Goal: Task Accomplishment & Management: Complete application form

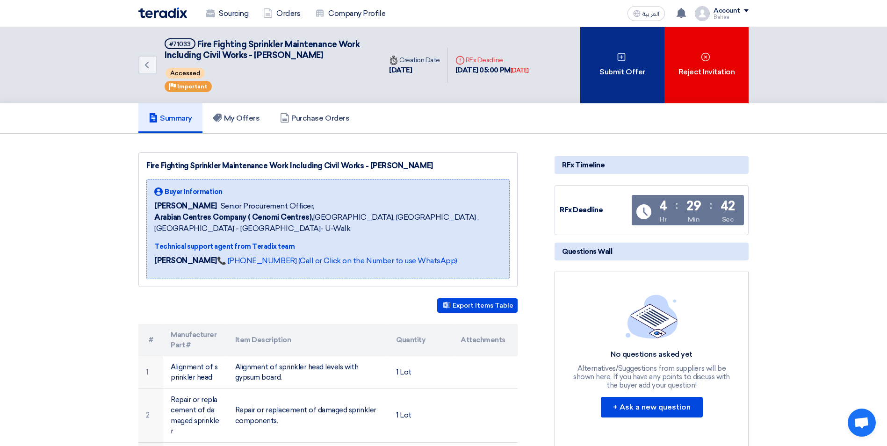
click at [631, 49] on div "Submit Offer" at bounding box center [622, 65] width 84 height 76
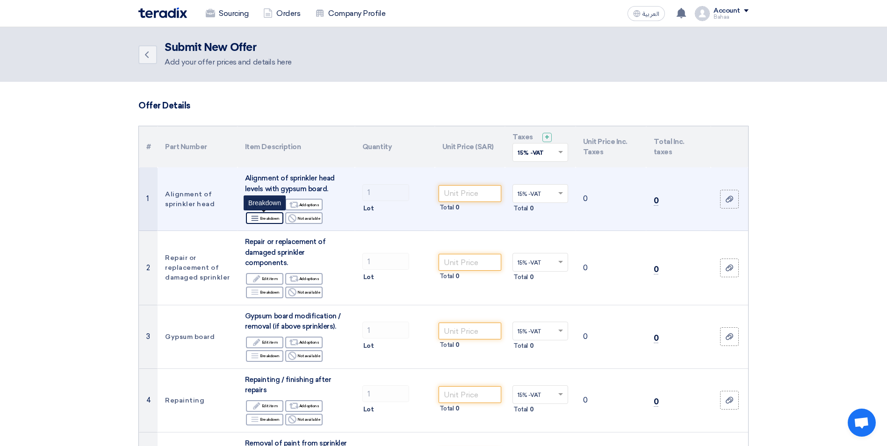
click at [270, 220] on div "Breakdown Breakdown" at bounding box center [264, 218] width 37 height 12
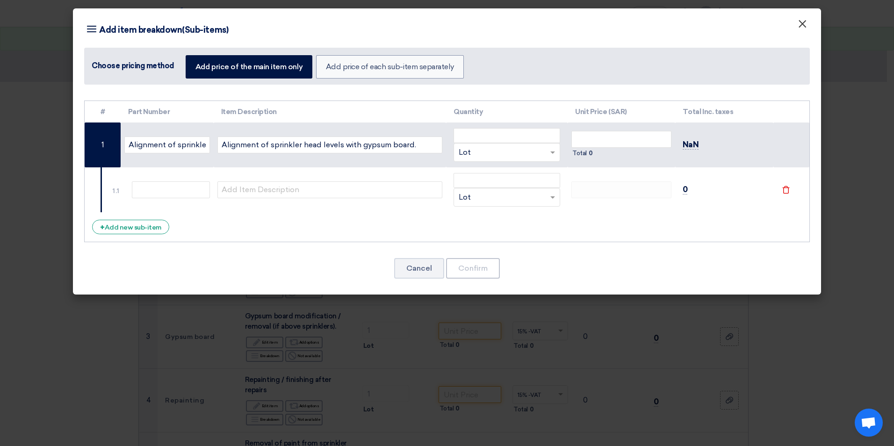
click at [802, 29] on span "×" at bounding box center [801, 26] width 9 height 19
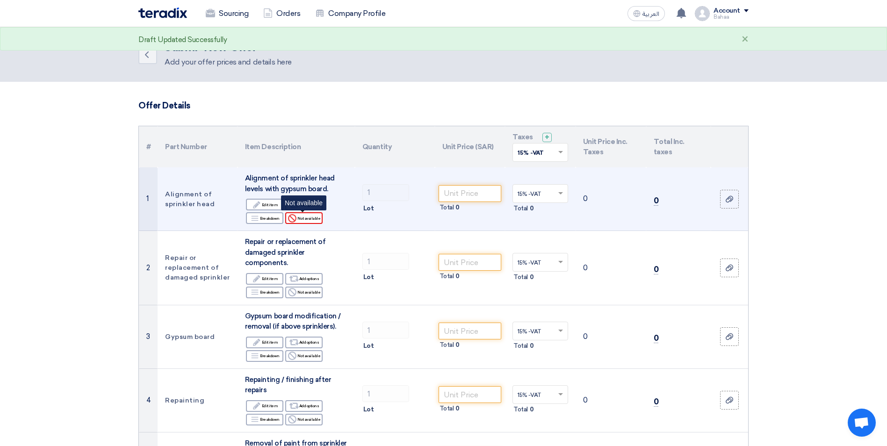
click at [316, 218] on div "Reject Not available" at bounding box center [303, 218] width 37 height 12
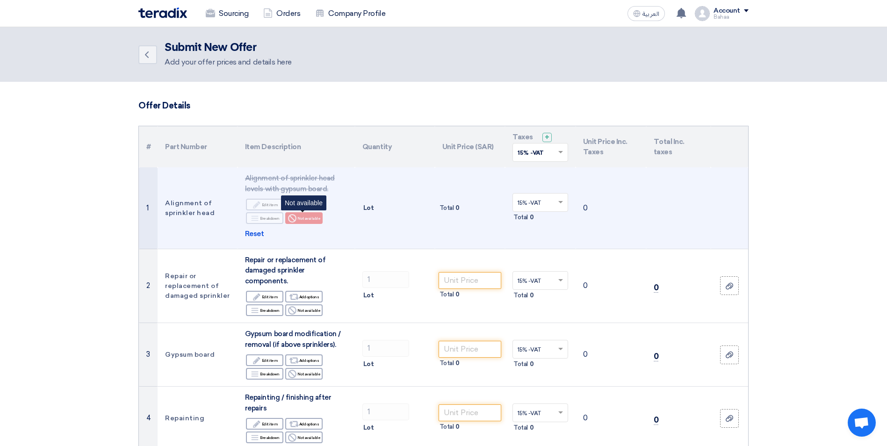
click at [293, 219] on icon "Reject" at bounding box center [292, 218] width 8 height 8
click at [258, 233] on span "Reset" at bounding box center [254, 234] width 19 height 11
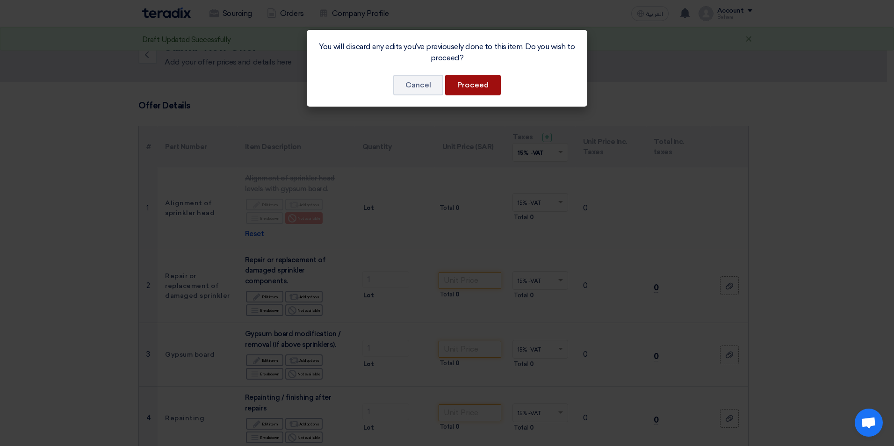
click at [471, 85] on button "Proceed" at bounding box center [473, 85] width 56 height 21
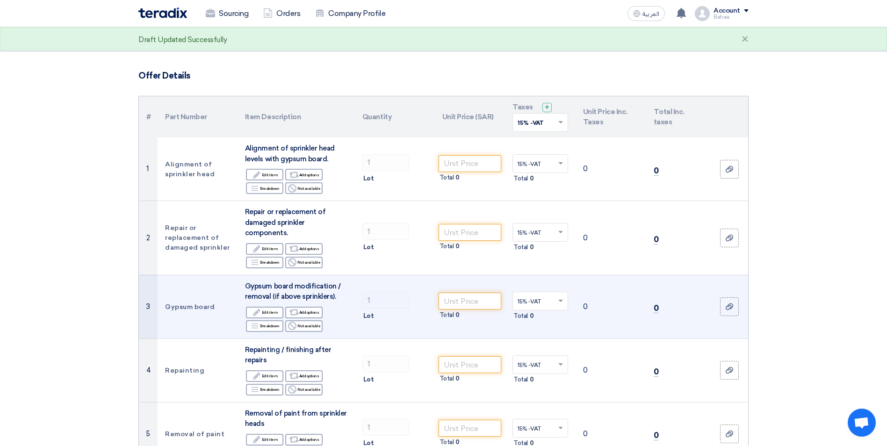
scroll to position [47, 0]
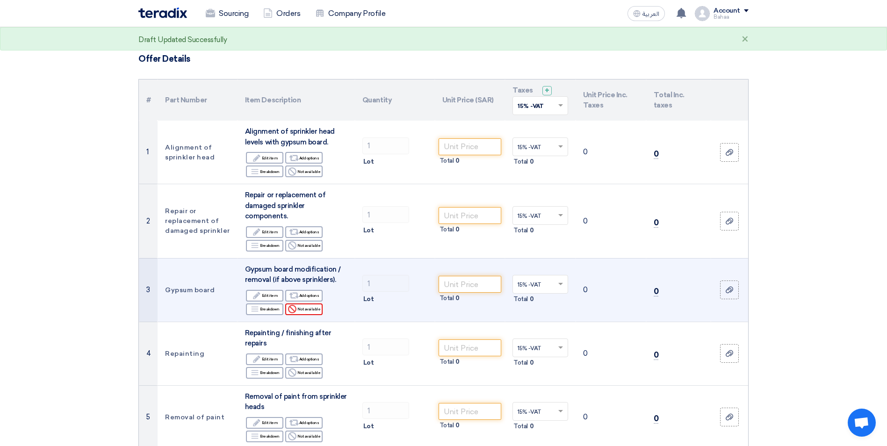
click at [304, 306] on div "Reject Not available" at bounding box center [303, 309] width 37 height 12
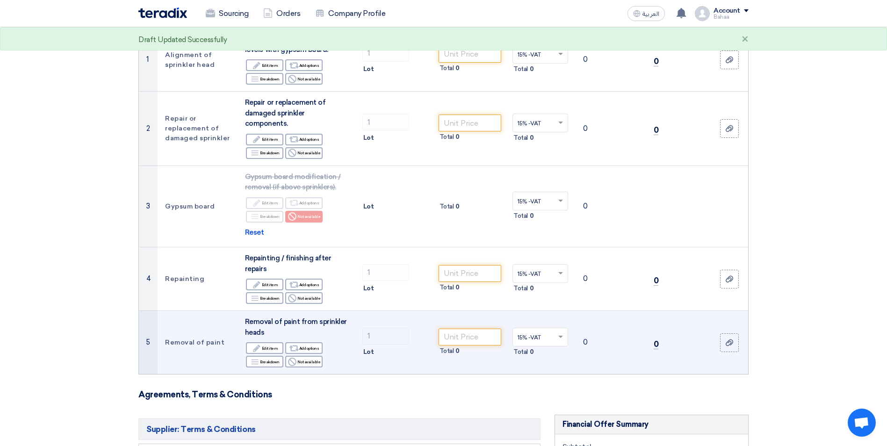
scroll to position [140, 0]
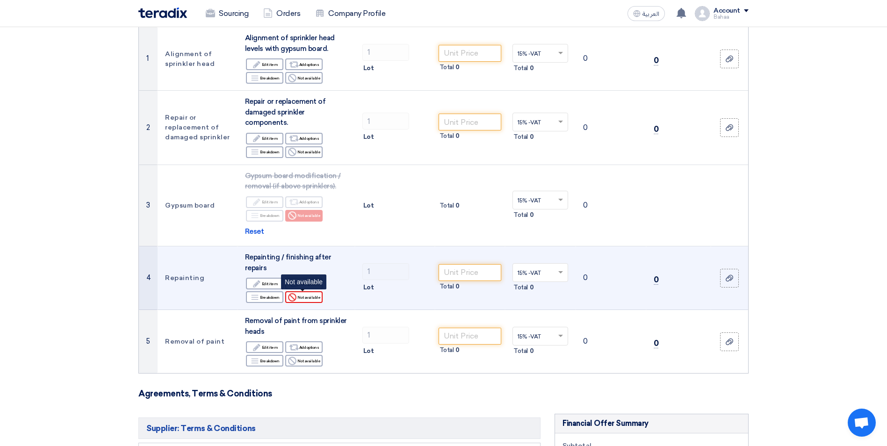
click at [302, 297] on div "Reject Not available" at bounding box center [303, 297] width 37 height 12
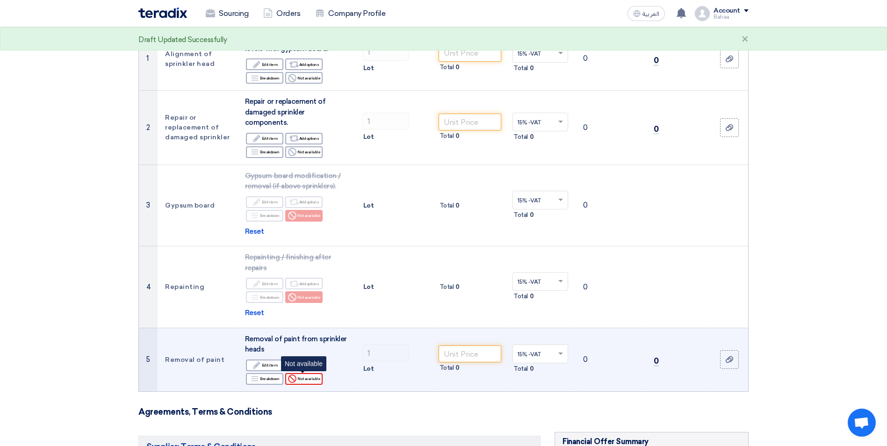
click at [318, 377] on div "Reject Not available" at bounding box center [303, 379] width 37 height 12
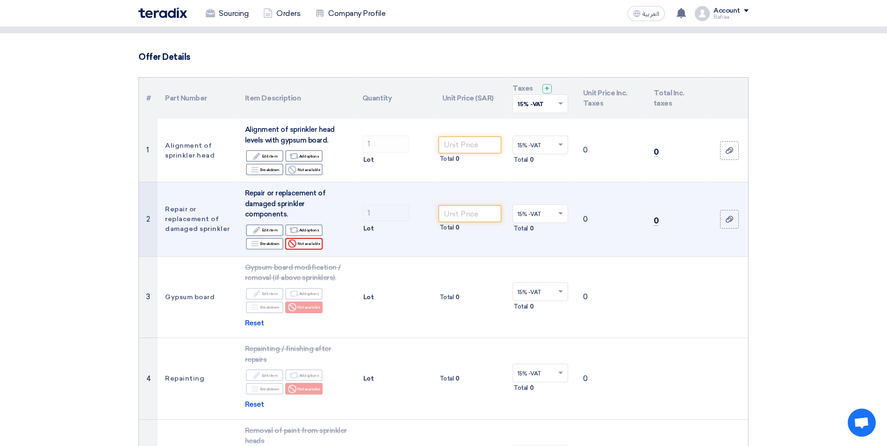
scroll to position [0, 0]
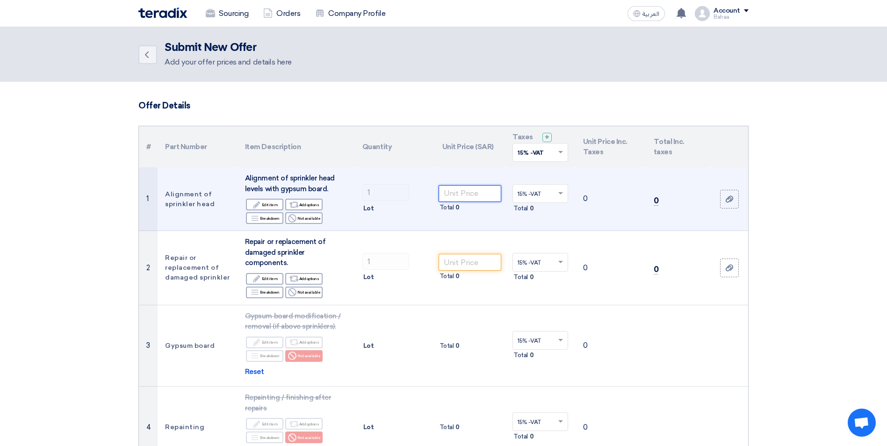
click at [481, 193] on input "number" at bounding box center [469, 193] width 63 height 17
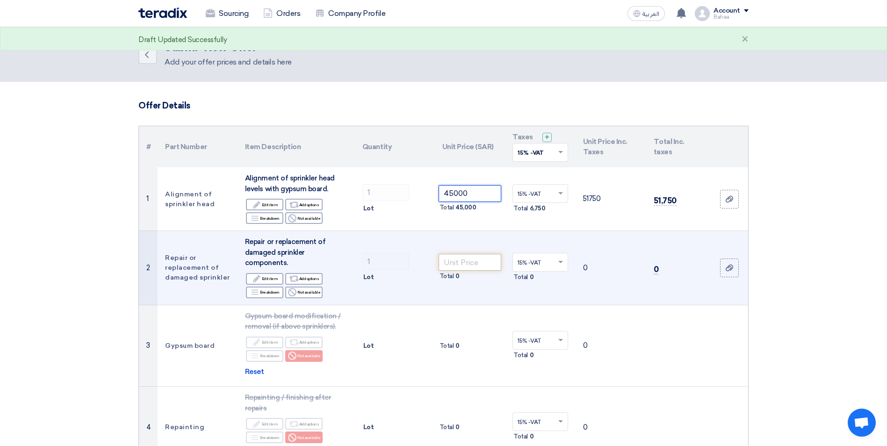
type input "45000"
click at [490, 259] on input "number" at bounding box center [469, 262] width 63 height 17
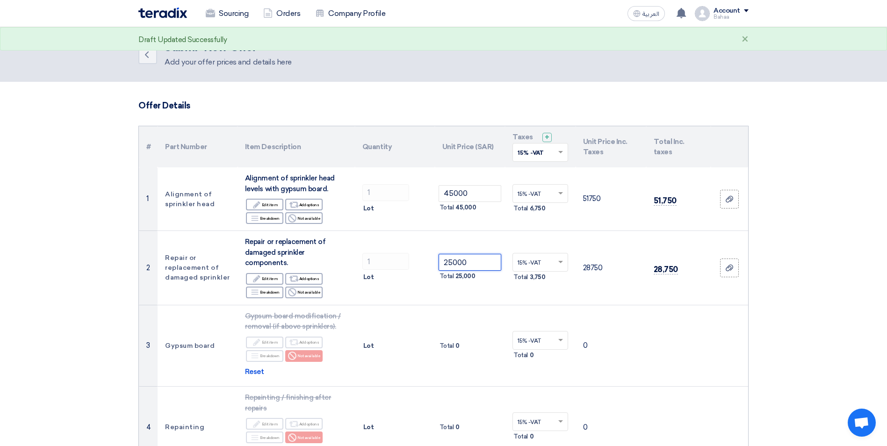
type input "25000"
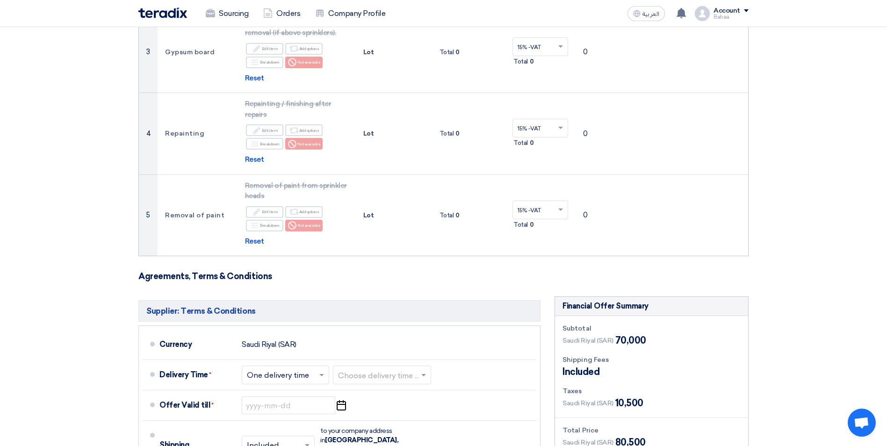
scroll to position [421, 0]
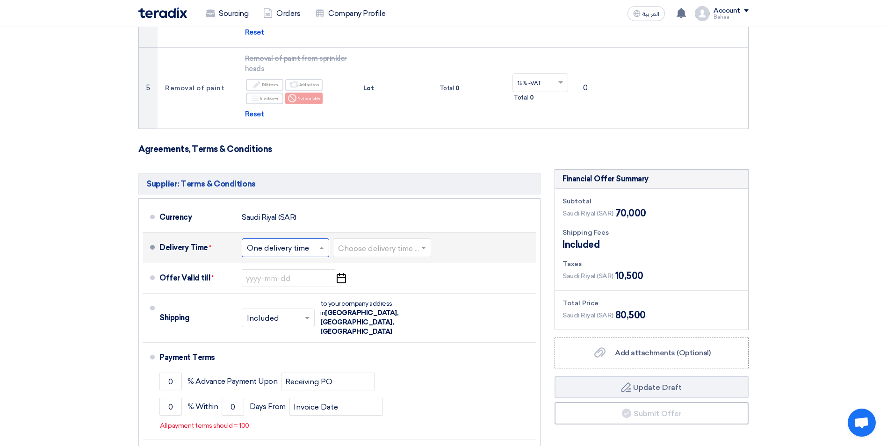
click at [326, 244] on span at bounding box center [323, 247] width 12 height 9
click at [309, 264] on span "Multiple delivery times" at bounding box center [287, 267] width 81 height 9
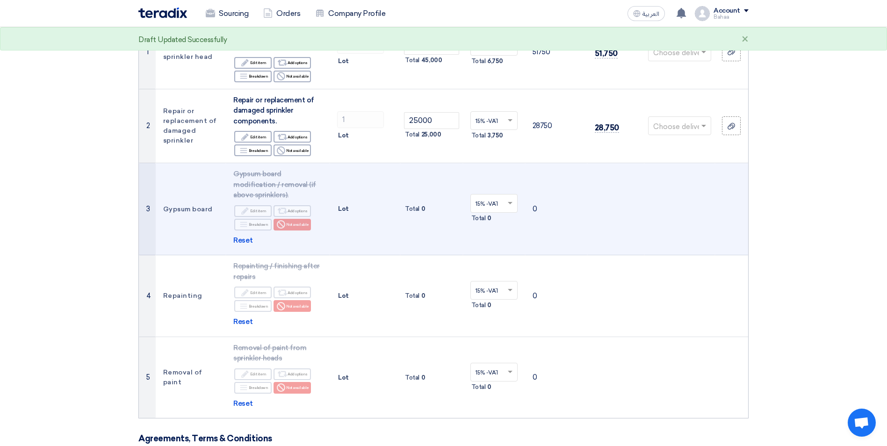
scroll to position [291, 0]
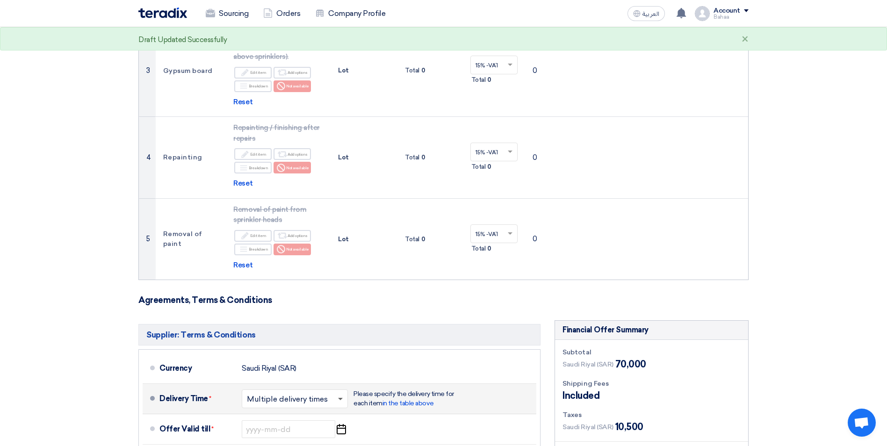
click at [342, 398] on span at bounding box center [340, 399] width 5 height 3
click at [310, 428] on div "One delivery time" at bounding box center [294, 436] width 105 height 17
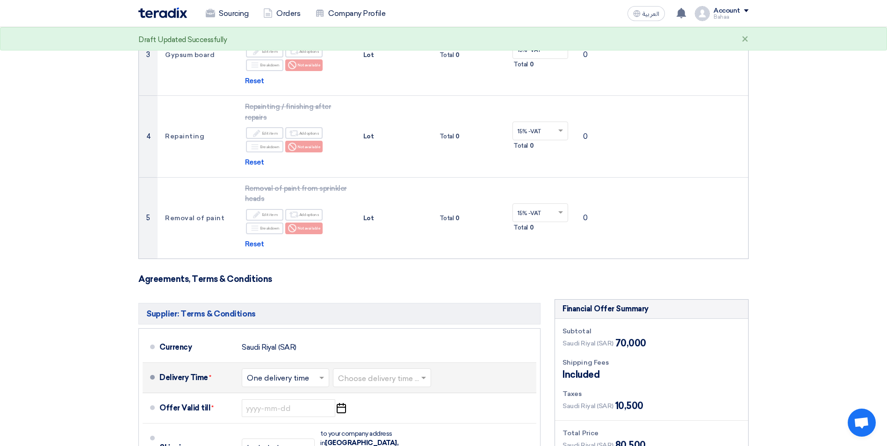
click at [377, 373] on input "text" at bounding box center [382, 379] width 89 height 14
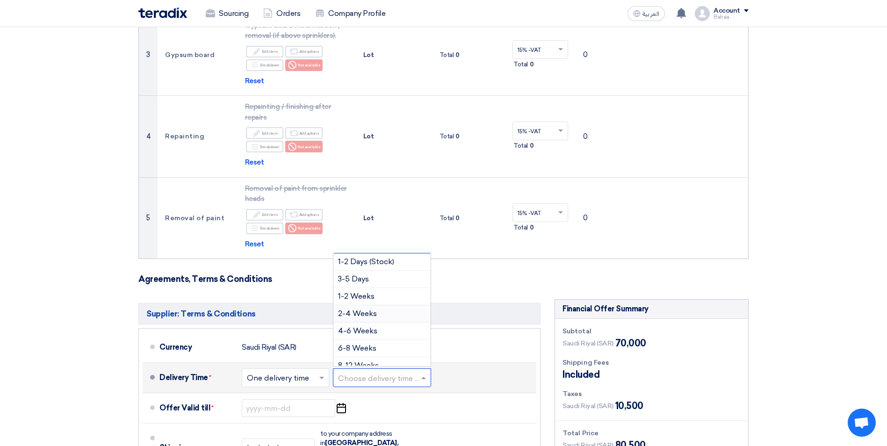
click at [375, 316] on span "2-4 Weeks" at bounding box center [357, 313] width 39 height 9
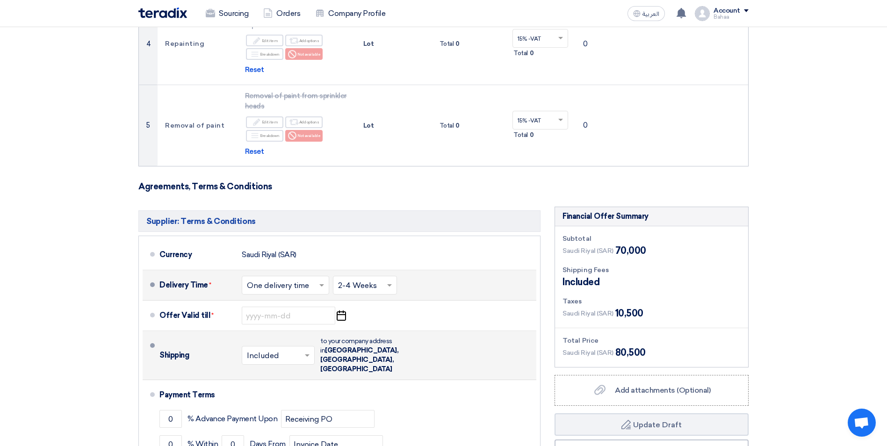
scroll to position [384, 0]
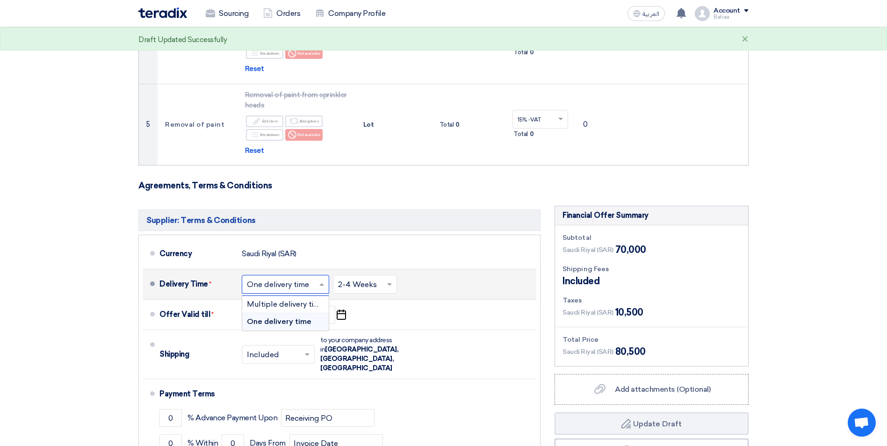
click at [316, 282] on input "text" at bounding box center [286, 286] width 78 height 14
click at [286, 302] on span "Multiple delivery times" at bounding box center [287, 304] width 81 height 9
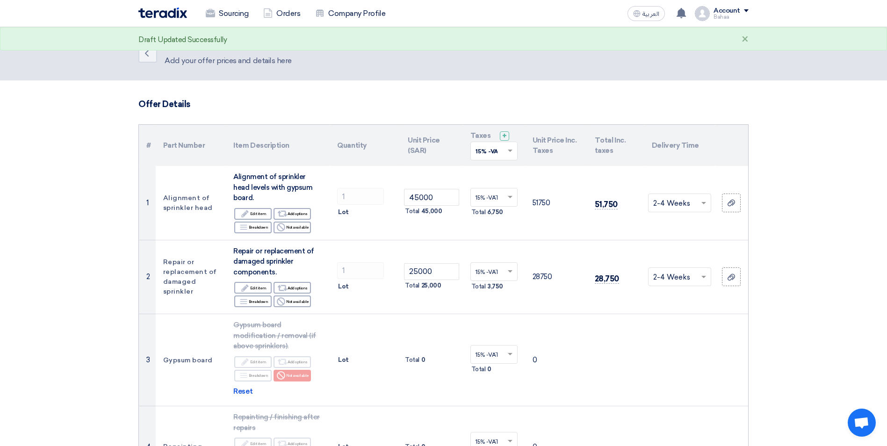
scroll to position [0, 0]
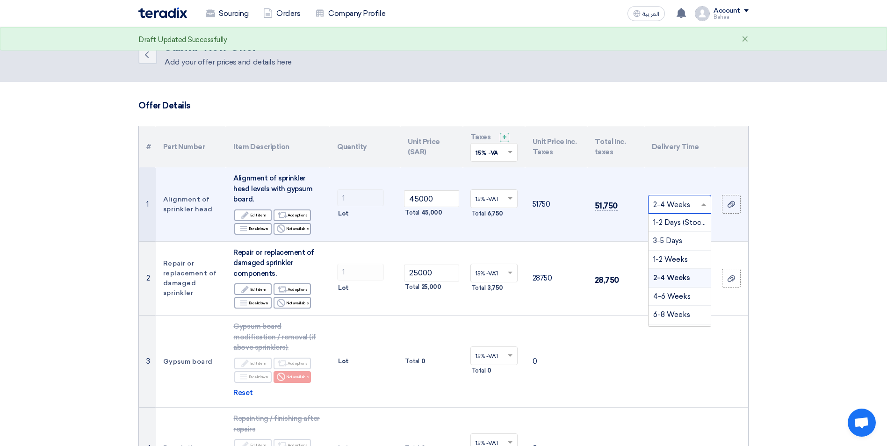
click at [700, 199] on span at bounding box center [705, 204] width 12 height 11
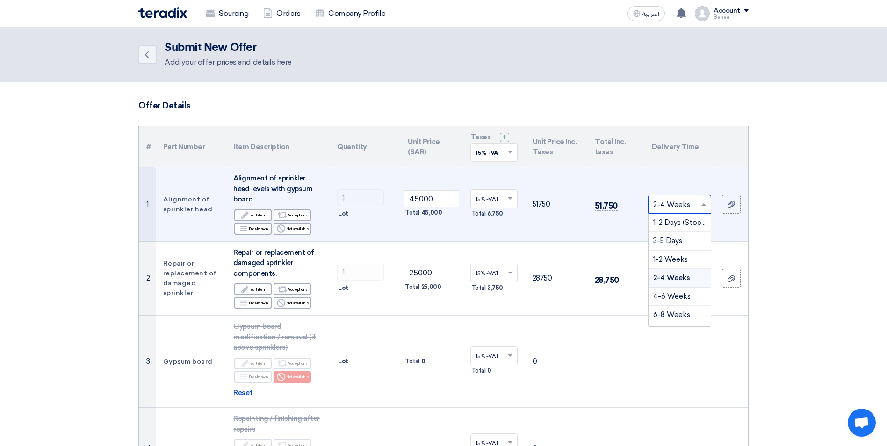
click at [700, 199] on span at bounding box center [705, 204] width 12 height 11
click at [710, 203] on span at bounding box center [705, 204] width 12 height 11
click at [701, 203] on span at bounding box center [703, 204] width 5 height 2
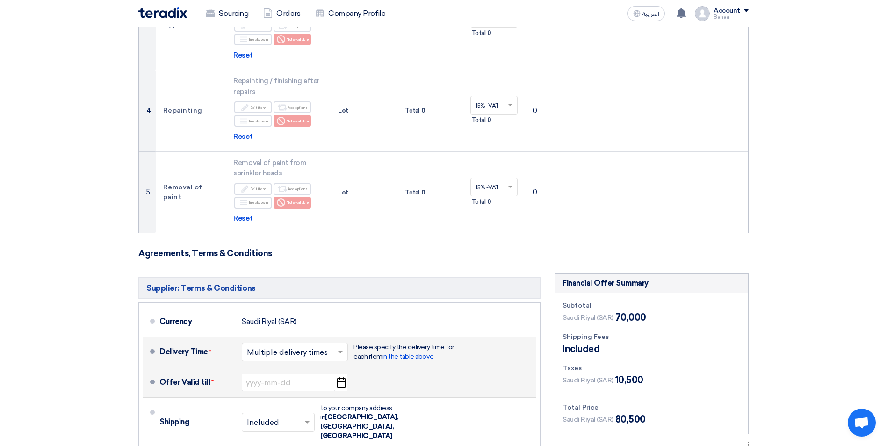
scroll to position [374, 0]
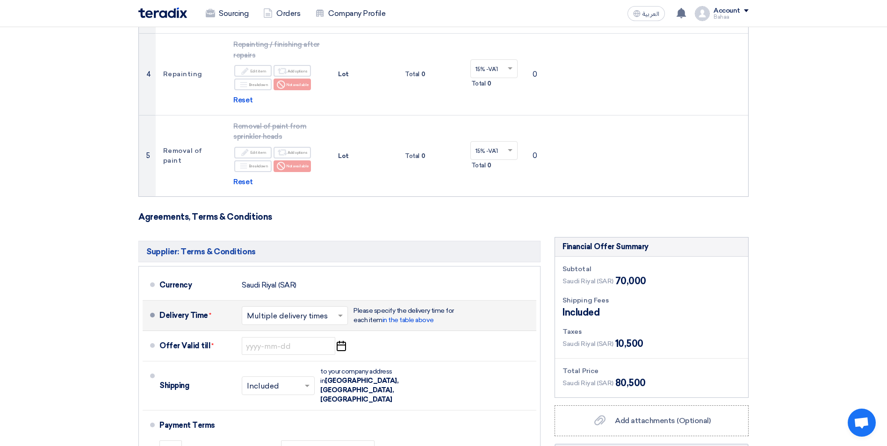
click at [340, 310] on input "text" at bounding box center [295, 317] width 97 height 14
click at [317, 345] on div "One delivery time" at bounding box center [294, 353] width 105 height 17
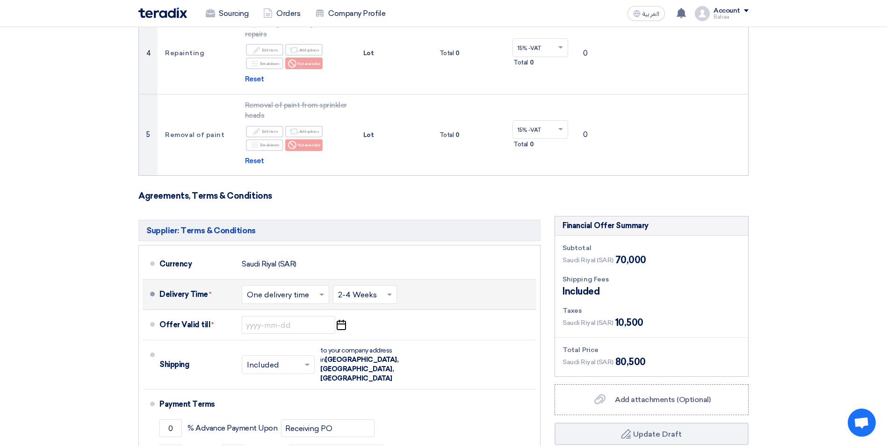
click at [385, 291] on span at bounding box center [391, 294] width 12 height 9
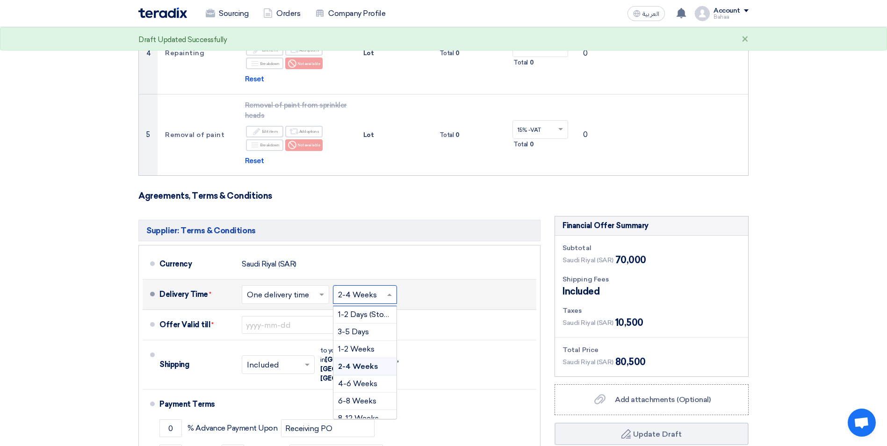
click at [372, 366] on span "2-4 Weeks" at bounding box center [358, 366] width 40 height 9
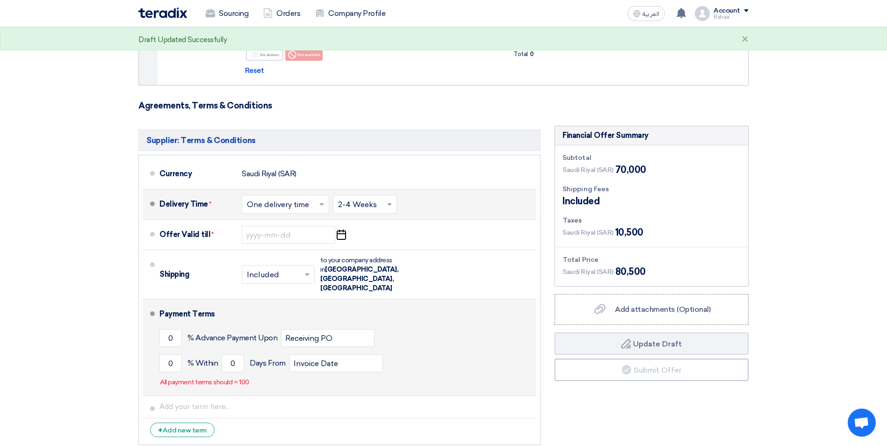
scroll to position [467, 0]
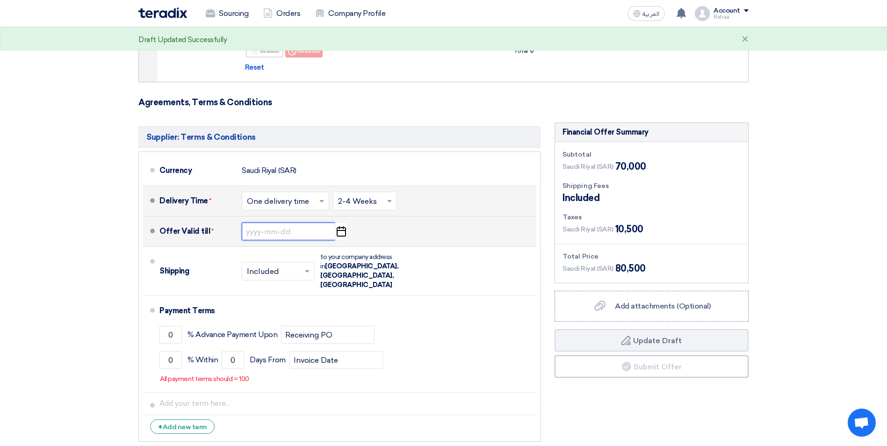
click at [280, 229] on input at bounding box center [288, 232] width 93 height 18
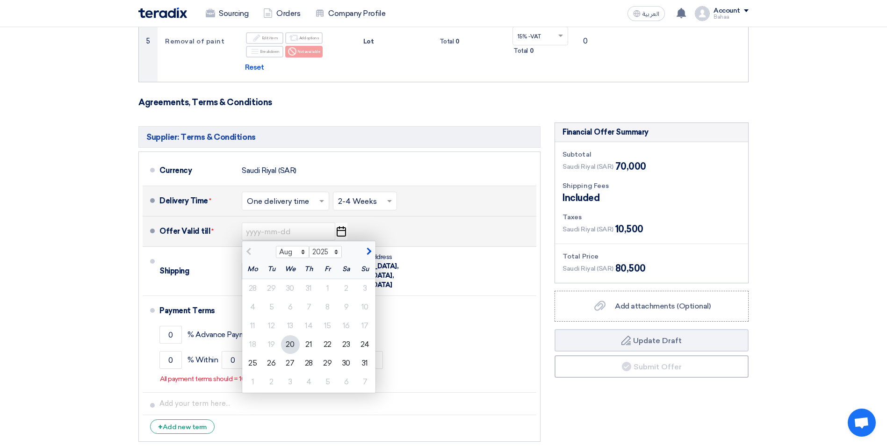
click at [367, 249] on span "button" at bounding box center [367, 251] width 5 height 8
select select "9"
click at [311, 286] on div "4" at bounding box center [309, 288] width 19 height 19
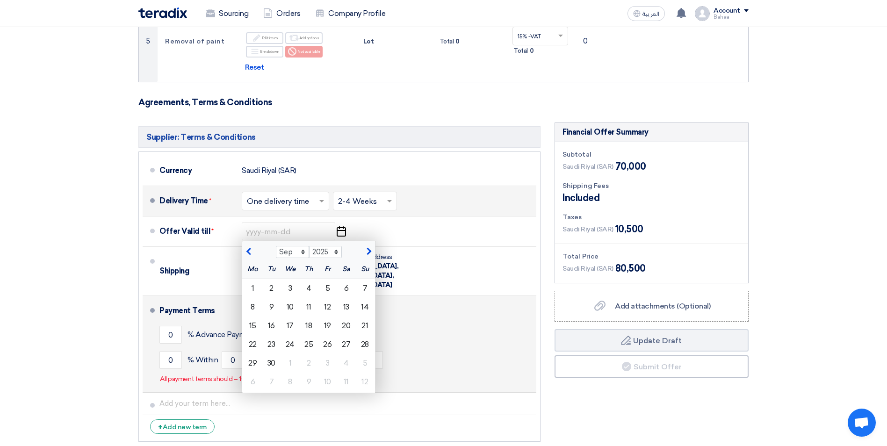
type input "[DATE]"
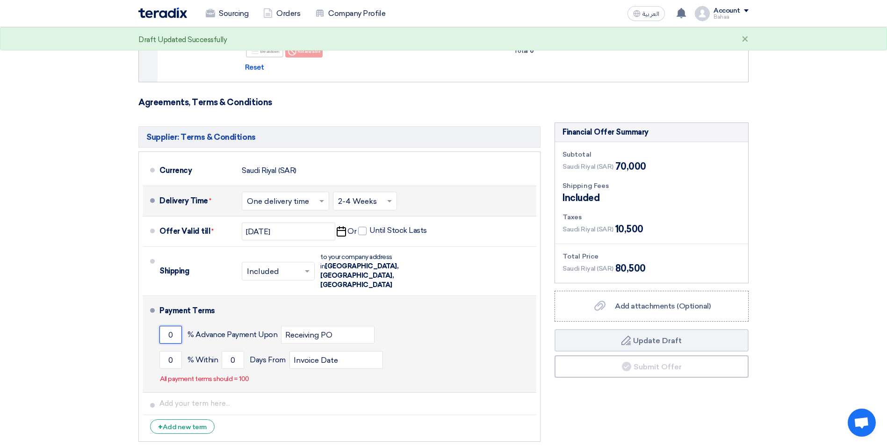
drag, startPoint x: 172, startPoint y: 318, endPoint x: 151, endPoint y: 314, distance: 21.8
click at [151, 314] on li "Payment Terms 0 % Advance Payment Upon Receiving PO 0 % Within 0" at bounding box center [340, 344] width 394 height 97
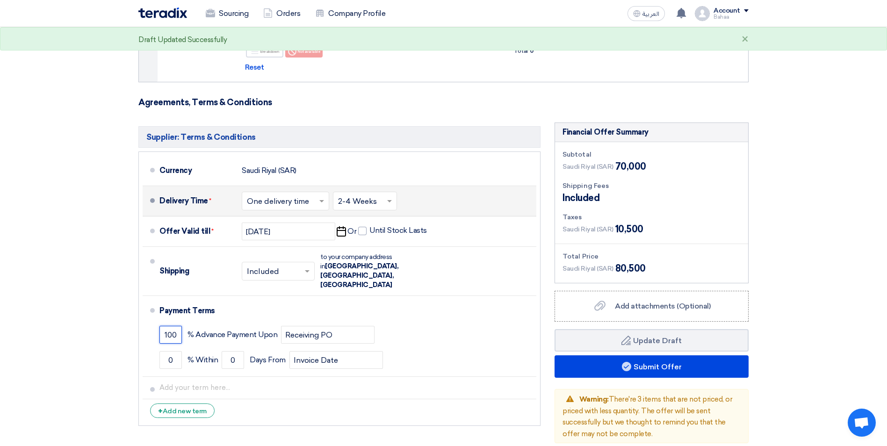
type input "100"
click at [46, 349] on section "Offer Details # Part Number Item Description Quantity Unit Price (SAR) Taxes + …" at bounding box center [443, 43] width 887 height 859
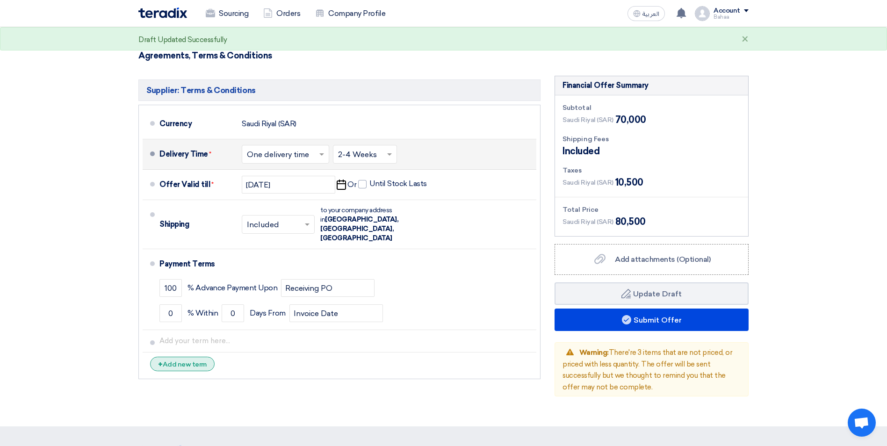
click at [201, 357] on div "+ Add new term" at bounding box center [182, 364] width 65 height 14
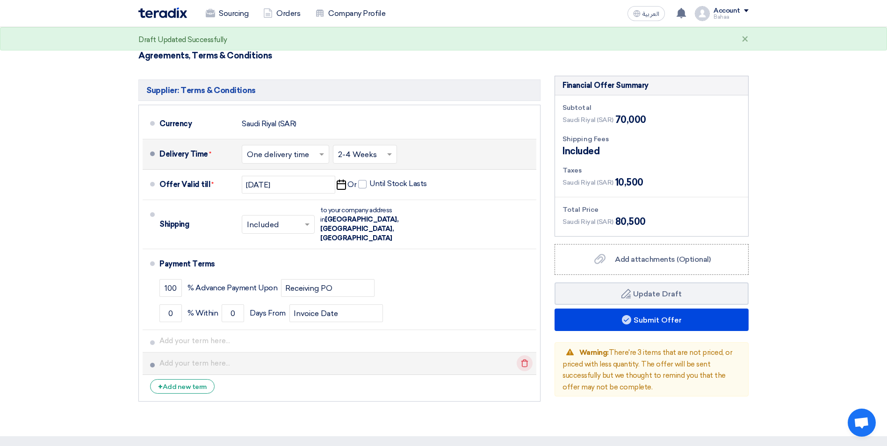
click at [526, 355] on icon "Delete" at bounding box center [525, 363] width 16 height 16
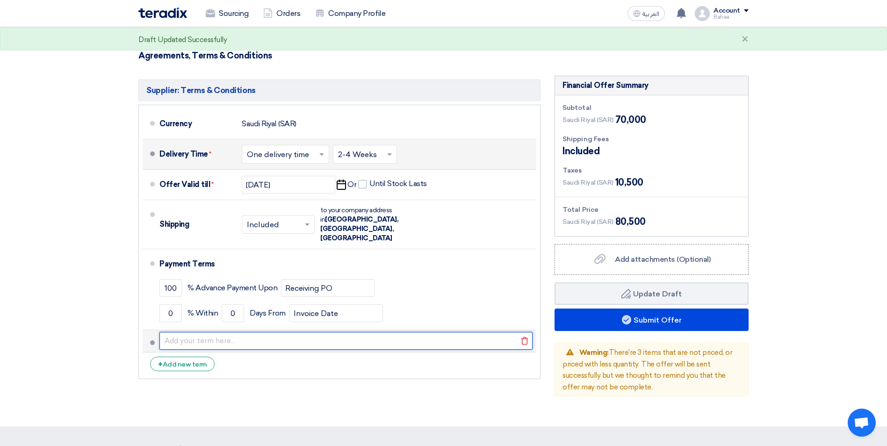
click at [329, 332] on input "text" at bounding box center [345, 341] width 373 height 18
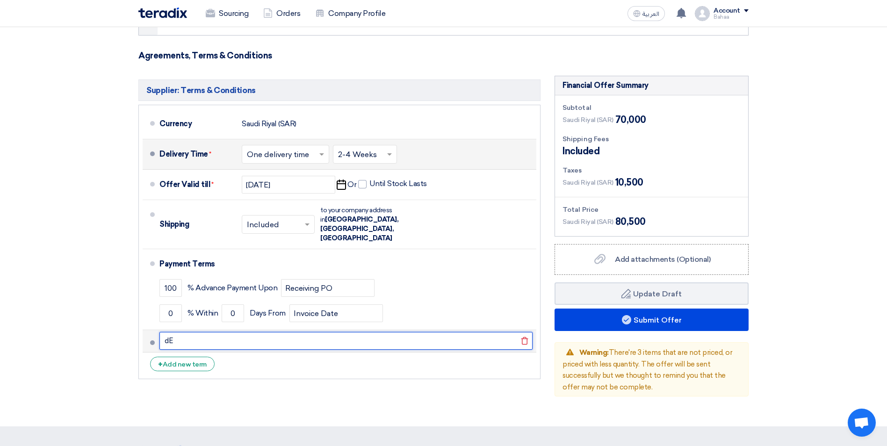
type input "d"
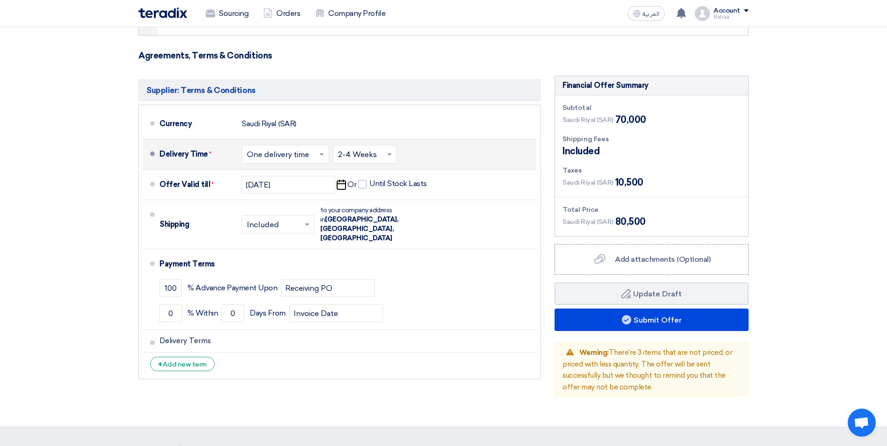
click at [307, 379] on div "Supplier: Terms & Conditions Currency [GEOGRAPHIC_DATA] (SAR) Delivery Time * C…" at bounding box center [339, 236] width 416 height 321
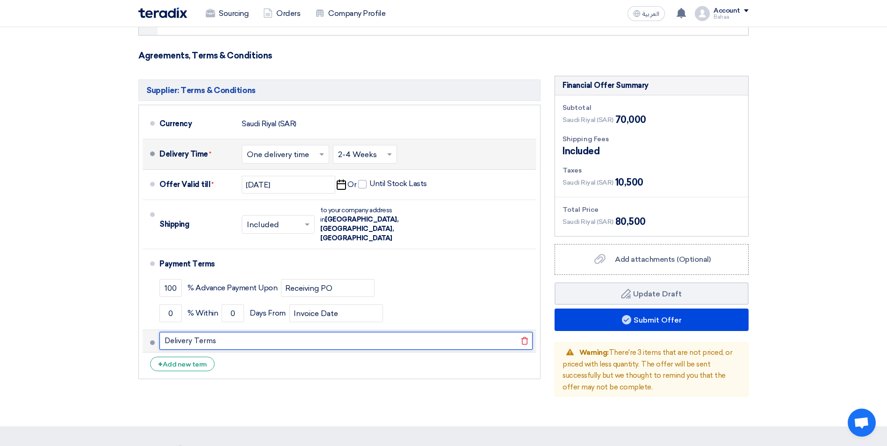
click at [254, 332] on input "Delivery Terms" at bounding box center [345, 341] width 373 height 18
click at [554, 282] on button "Draft Update Draft" at bounding box center [651, 293] width 194 height 22
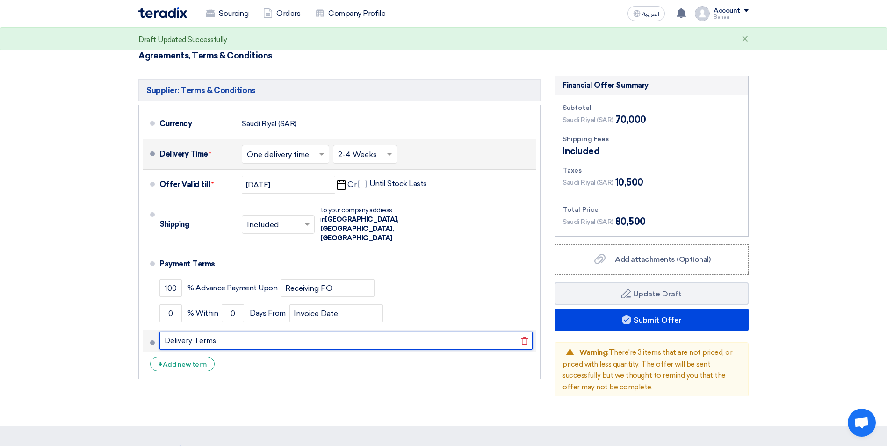
click at [554, 282] on button "Draft Update Draft" at bounding box center [651, 293] width 194 height 22
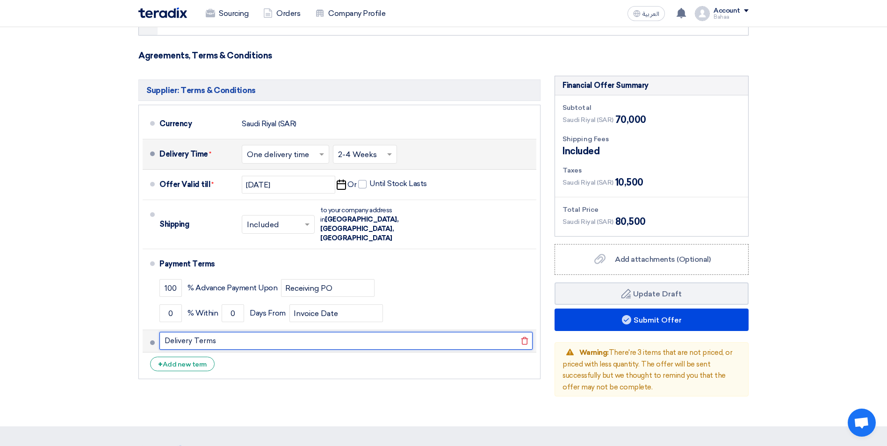
click at [254, 332] on input "Delivery Terms" at bounding box center [345, 341] width 373 height 18
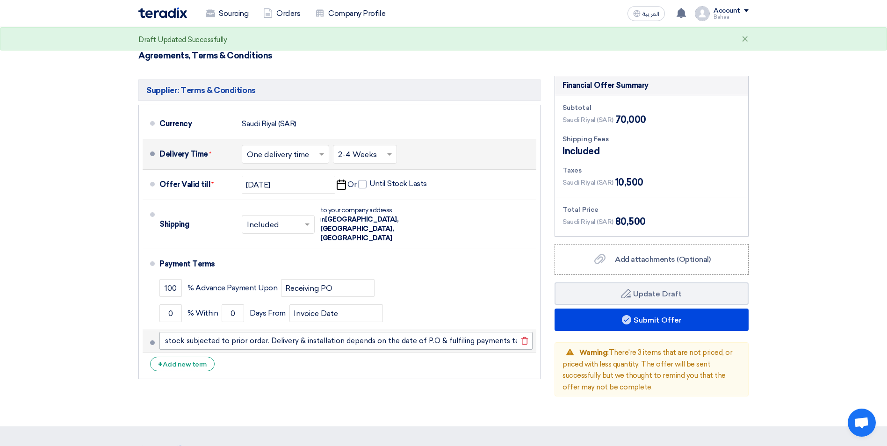
scroll to position [0, 0]
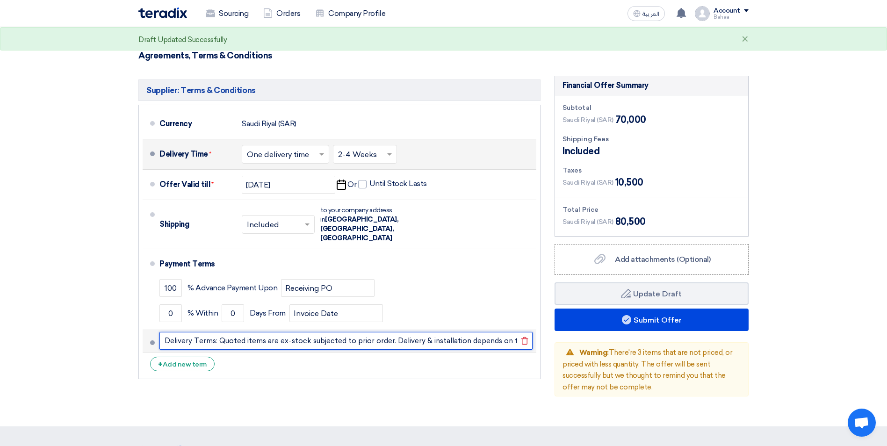
click at [455, 332] on input "Delivery Terms: Quoted items are ex-stock subjected to prior order. Delivery & …" at bounding box center [345, 341] width 373 height 18
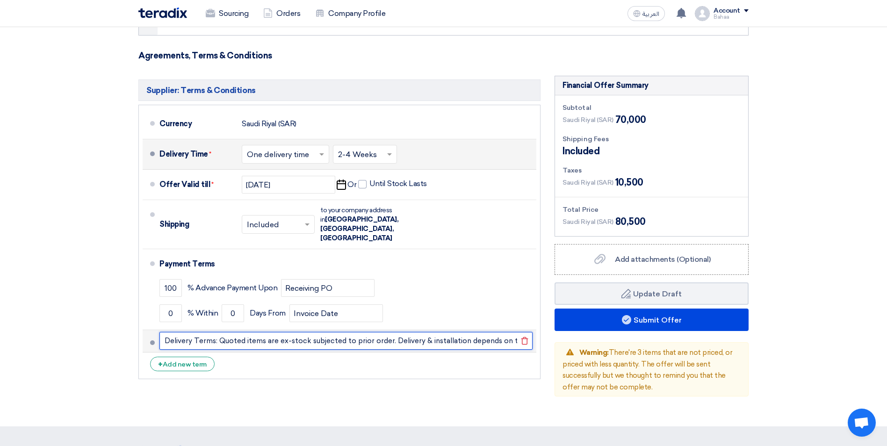
paste input "Quoted items are ex-stock and subject to prior sale. Delivery and installation …"
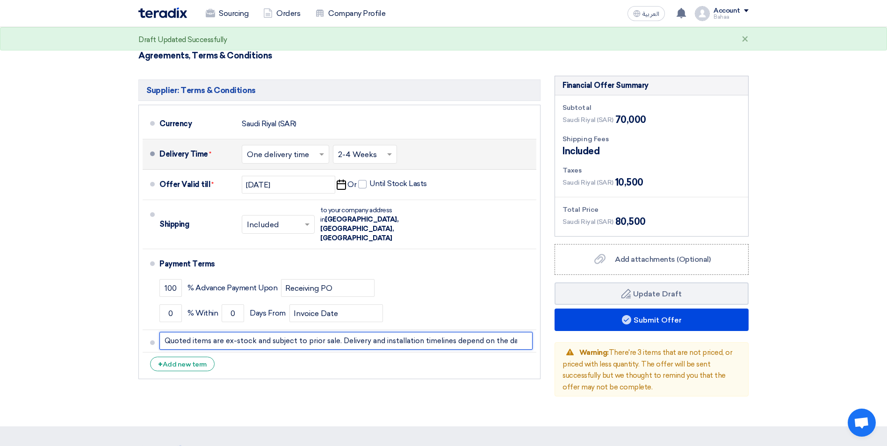
drag, startPoint x: 375, startPoint y: 324, endPoint x: 75, endPoint y: 322, distance: 300.1
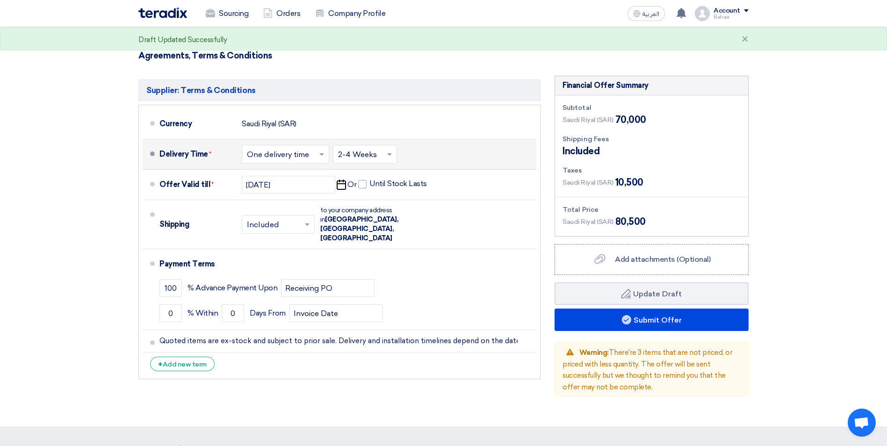
click at [277, 382] on div "Supplier: Terms & Conditions Currency [GEOGRAPHIC_DATA] (SAR) Delivery Time * C…" at bounding box center [339, 236] width 416 height 321
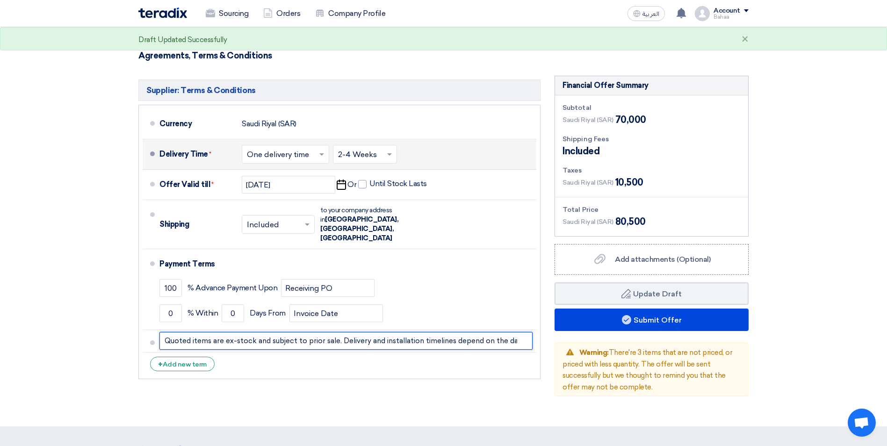
drag, startPoint x: 208, startPoint y: 324, endPoint x: 64, endPoint y: 321, distance: 144.0
click at [164, 332] on input "Quoted items are ex-stock and subject to prior sale. Delivery and installation …" at bounding box center [345, 341] width 373 height 18
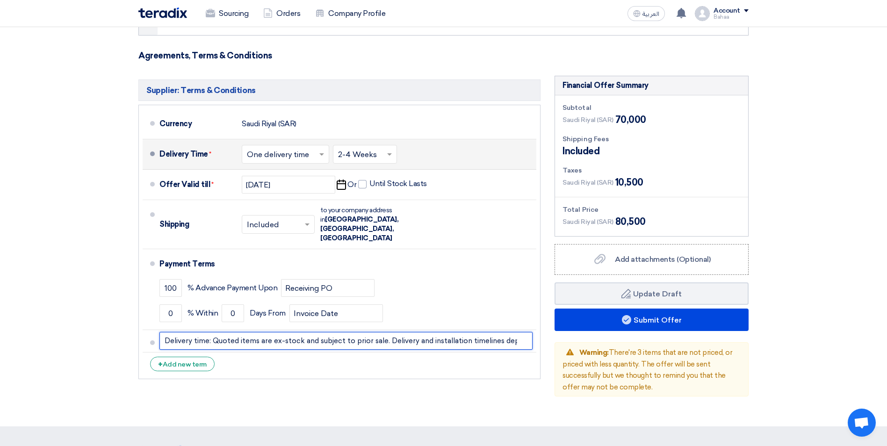
type input "Delivery time: Quoted items are ex-stock and subject to prior sale. Delivery an…"
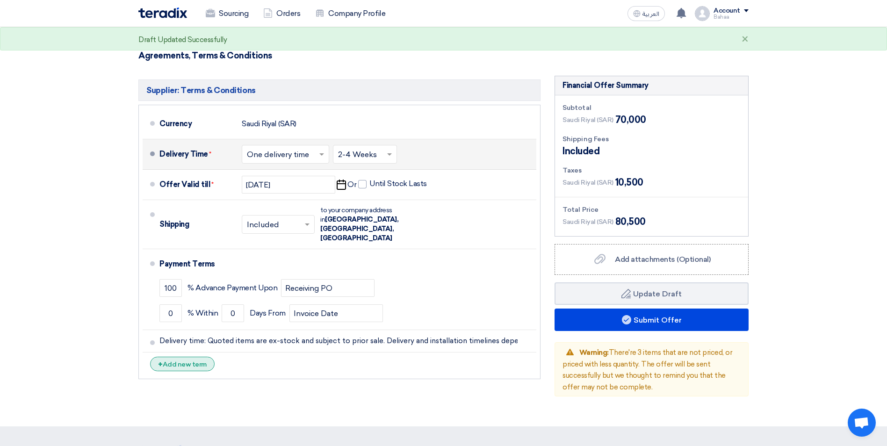
click at [198, 357] on div "+ Add new term" at bounding box center [182, 364] width 65 height 14
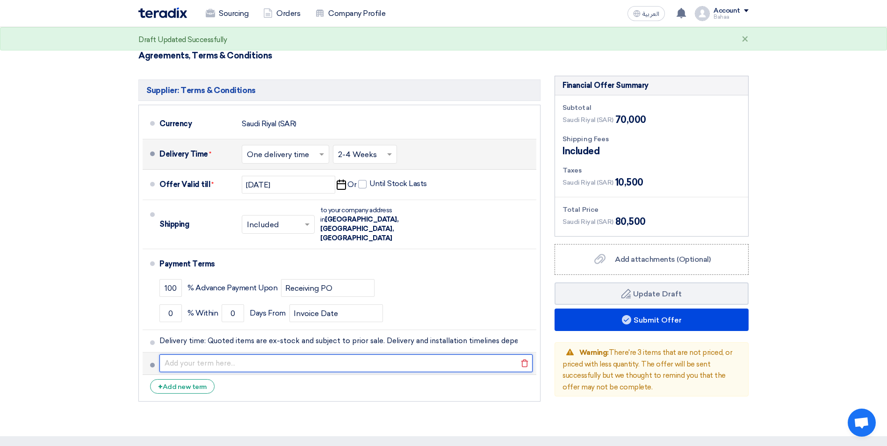
click at [222, 354] on input "text" at bounding box center [345, 363] width 373 height 18
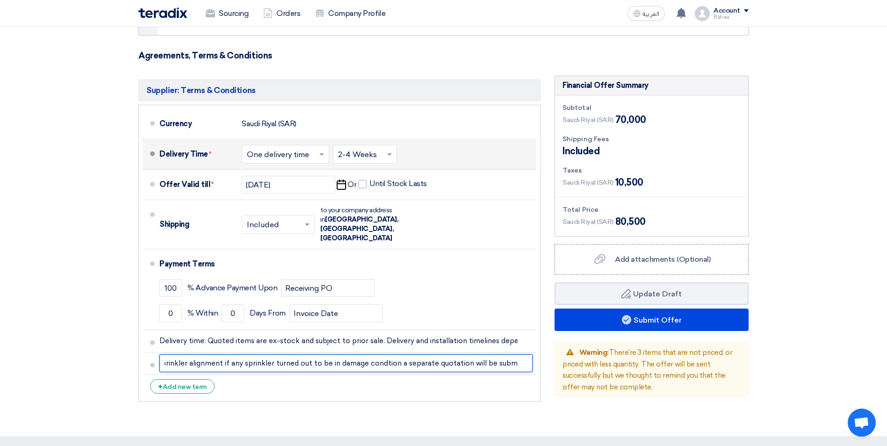
scroll to position [0, 366]
click at [323, 354] on input "Any civil work, scaffoldings, scissor lifts, manlifts & cranes are excluded & t…" at bounding box center [345, 363] width 373 height 18
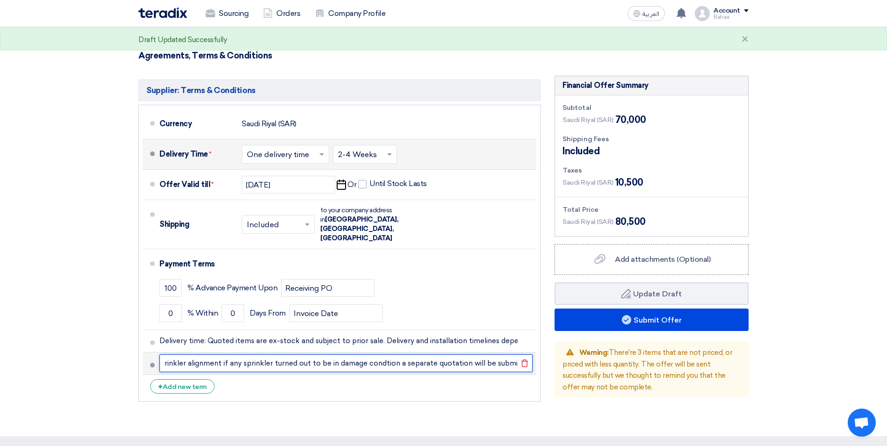
click at [323, 354] on input "Any civil work, scaffoldings, scissor lifts, manlifts & cranes are excluded & t…" at bounding box center [345, 363] width 373 height 18
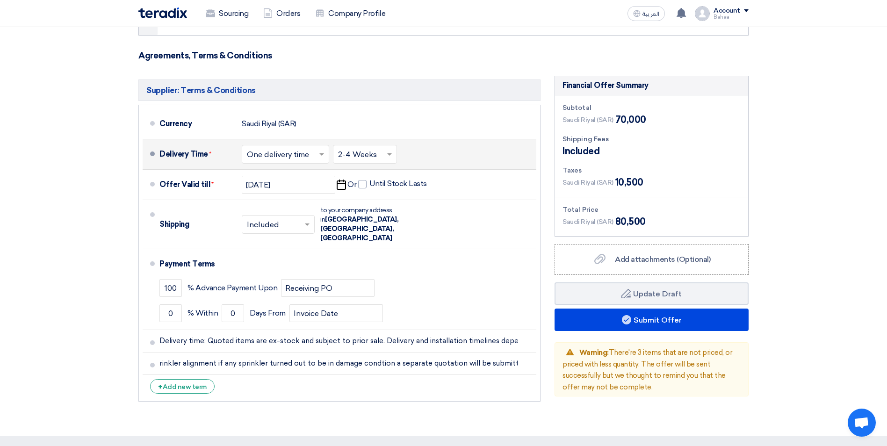
scroll to position [0, 0]
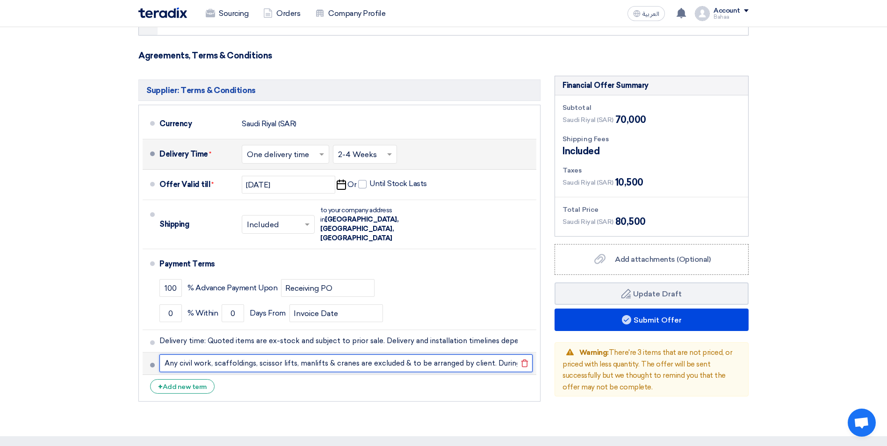
click at [288, 354] on input "Any civil work, scaffoldings, scissor lifts, manlifts & cranes are excluded & t…" at bounding box center [345, 363] width 373 height 18
paste input "Any civil works, scaffolding, scissor lifts, manlifts, and cranes are excluded …"
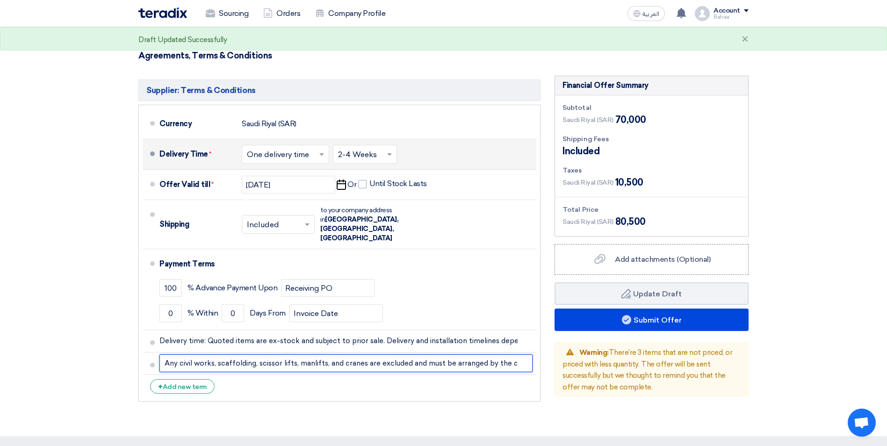
drag, startPoint x: 372, startPoint y: 341, endPoint x: 27, endPoint y: 340, distance: 345.0
click at [27, 340] on section "Offer Details # Part Number Item Description Quantity Unit Price (SAR) Taxes + …" at bounding box center [443, 2] width 887 height 869
click at [449, 354] on input "Any civil works, scaffolding, scissor lifts, manlifts, and cranes are excluded …" at bounding box center [345, 363] width 373 height 18
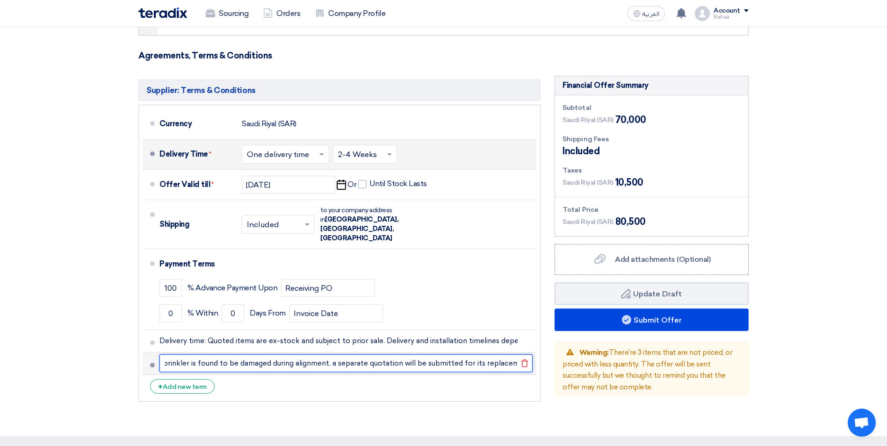
scroll to position [0, 398]
type input "Any civil works, scaffolding, scissor lifts, manlifts, and cranes are excluded …"
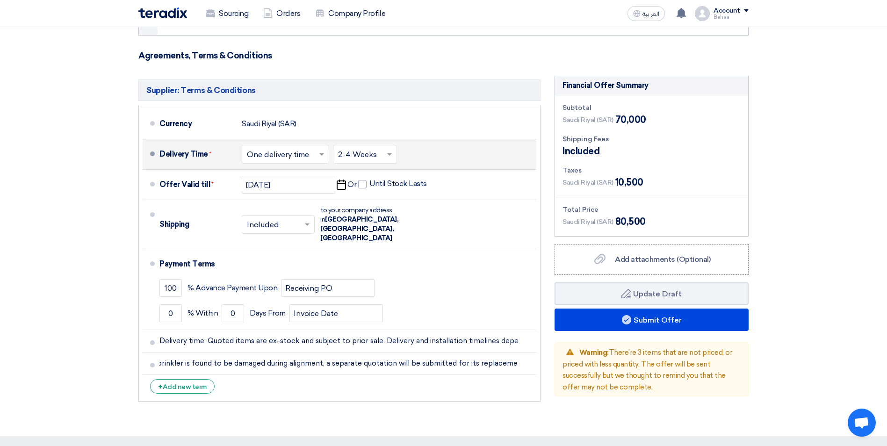
scroll to position [0, 0]
click at [349, 389] on div "Supplier: Terms & Conditions Currency [GEOGRAPHIC_DATA] (SAR) Delivery Time * C…" at bounding box center [339, 241] width 416 height 330
click at [632, 300] on button "Draft Update Draft" at bounding box center [651, 293] width 194 height 22
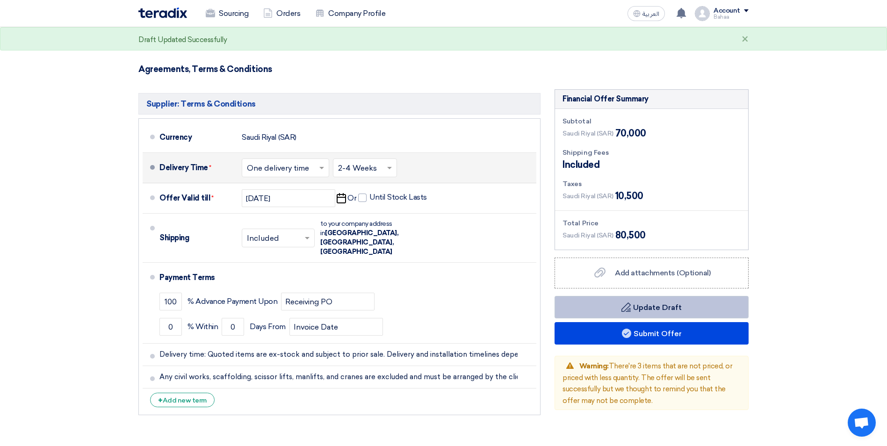
scroll to position [473, 0]
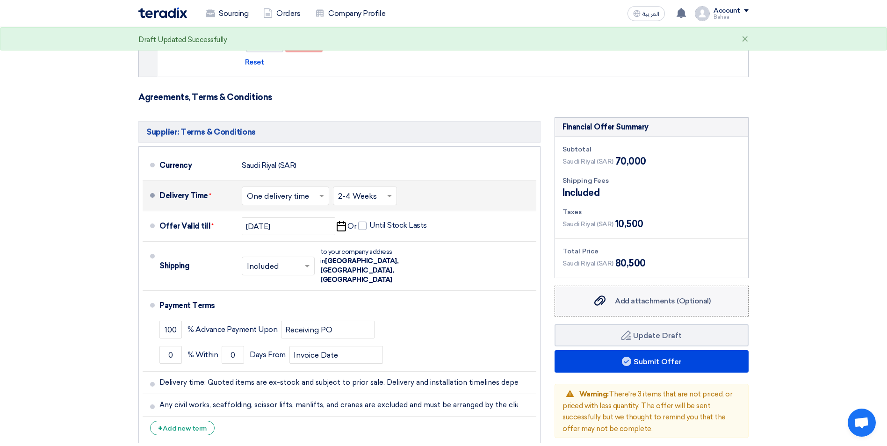
click at [642, 294] on label "Add attachments (Optional) Add attachments (Optional)" at bounding box center [651, 301] width 194 height 31
click at [0, 0] on input "Add attachments (Optional) Add attachments (Optional)" at bounding box center [0, 0] width 0 height 0
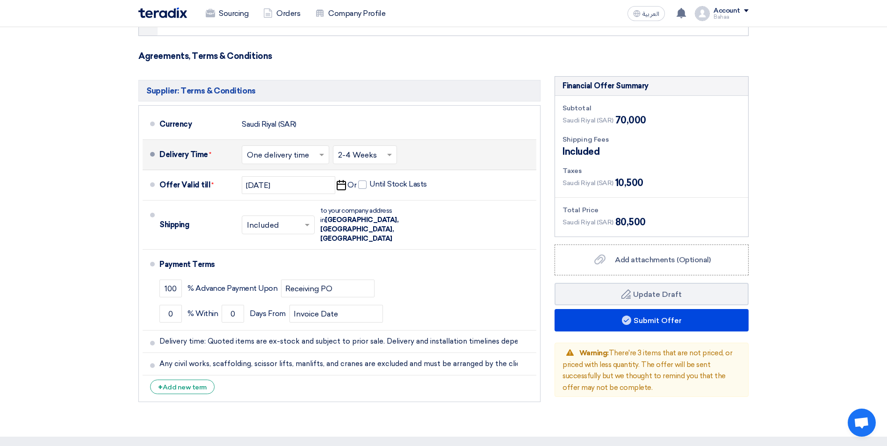
scroll to position [519, 0]
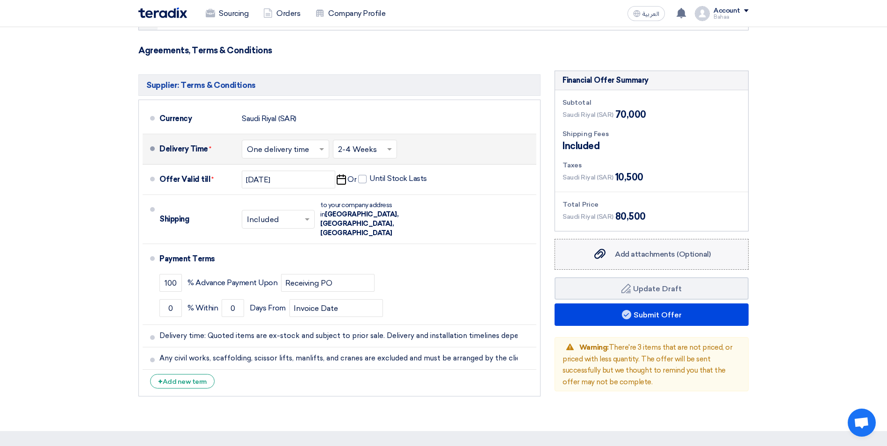
click at [663, 257] on span "Add attachments (Optional)" at bounding box center [663, 254] width 96 height 9
click at [0, 0] on input "Add attachments (Optional) Add attachments (Optional)" at bounding box center [0, 0] width 0 height 0
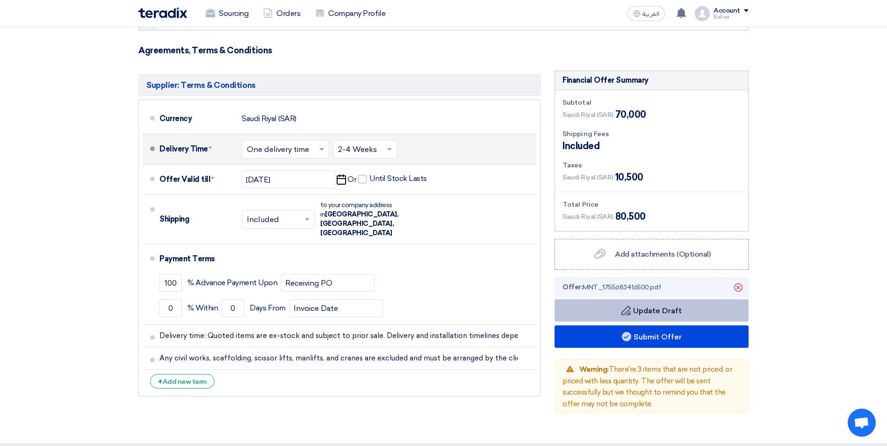
click at [635, 310] on button "Draft Update Draft" at bounding box center [651, 310] width 194 height 22
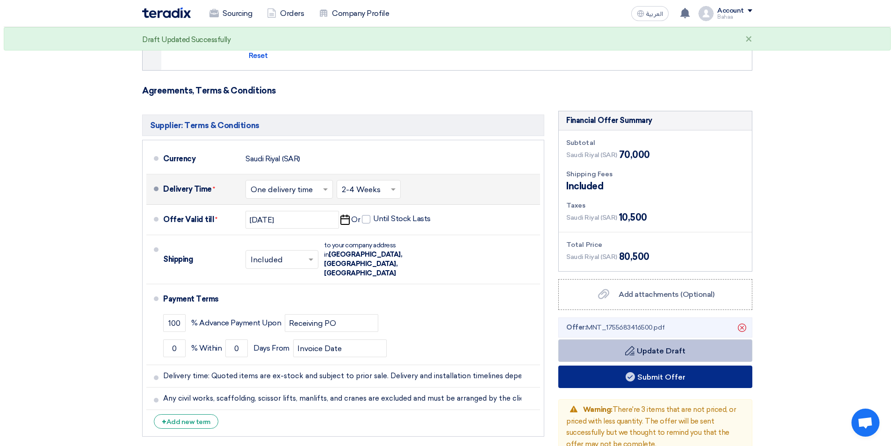
scroll to position [654, 0]
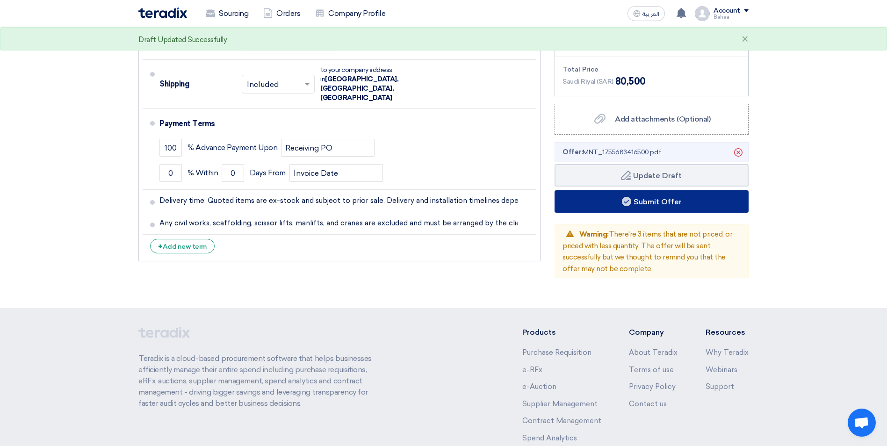
click at [632, 194] on button "Submit Offer" at bounding box center [651, 201] width 194 height 22
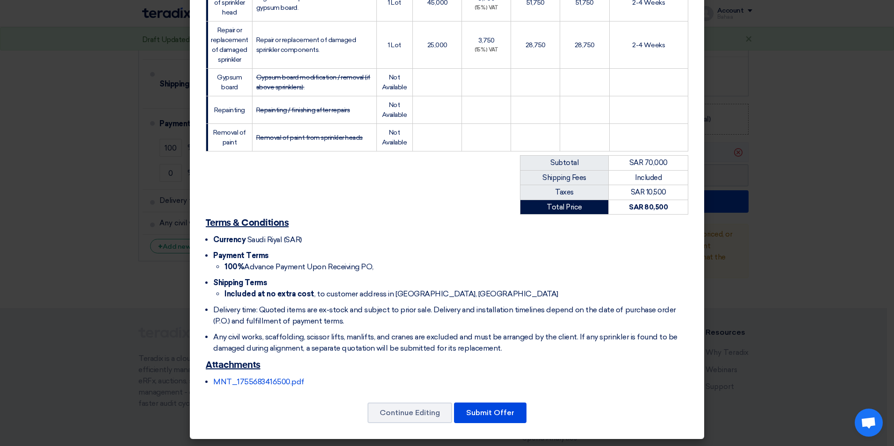
scroll to position [240, 0]
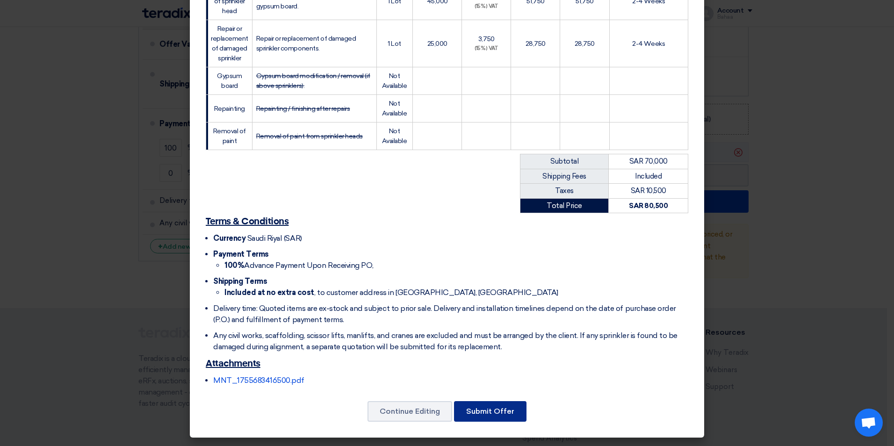
click at [489, 409] on button "Submit Offer" at bounding box center [490, 411] width 72 height 21
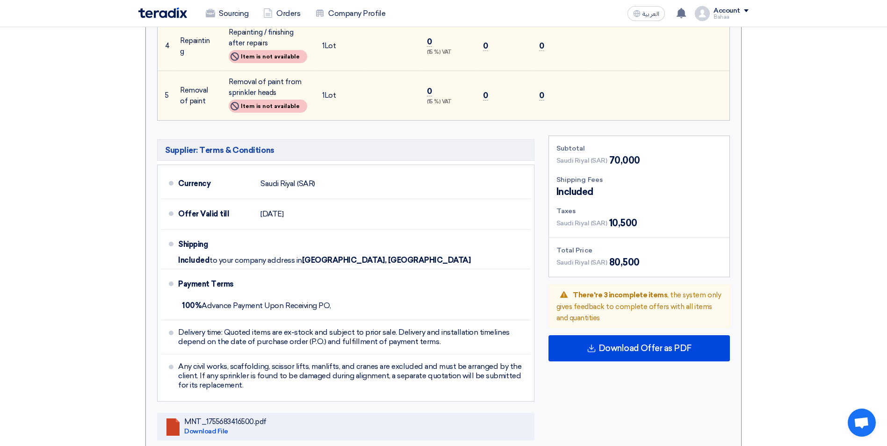
scroll to position [561, 0]
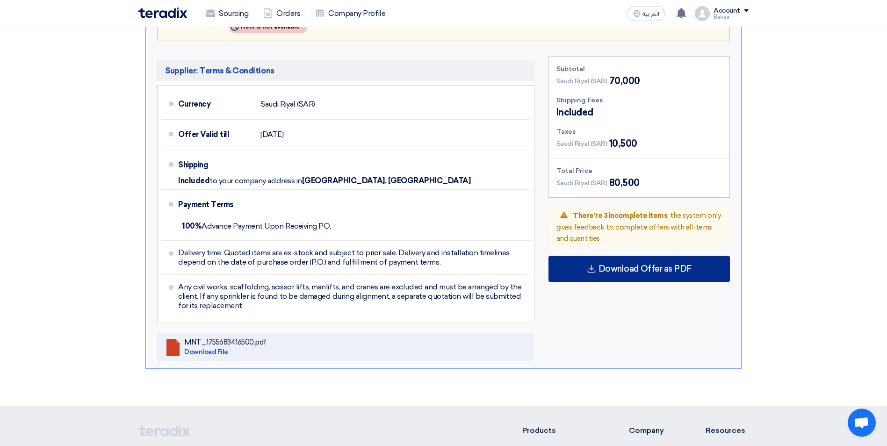
click at [632, 276] on div "Download Offer as PDF" at bounding box center [638, 269] width 181 height 26
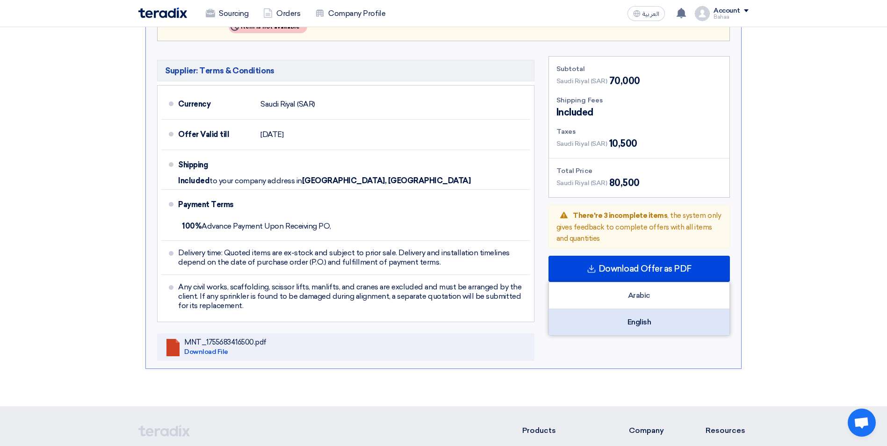
click at [633, 318] on div "English" at bounding box center [639, 322] width 180 height 26
